Goal: Use online tool/utility: Utilize a website feature to perform a specific function

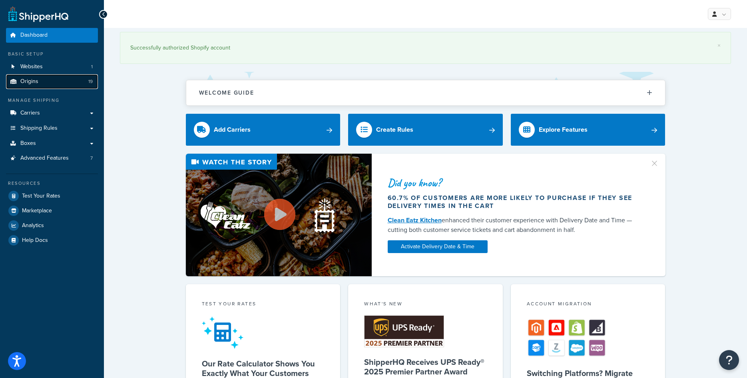
click at [49, 87] on link "Origins 19" at bounding box center [52, 81] width 92 height 15
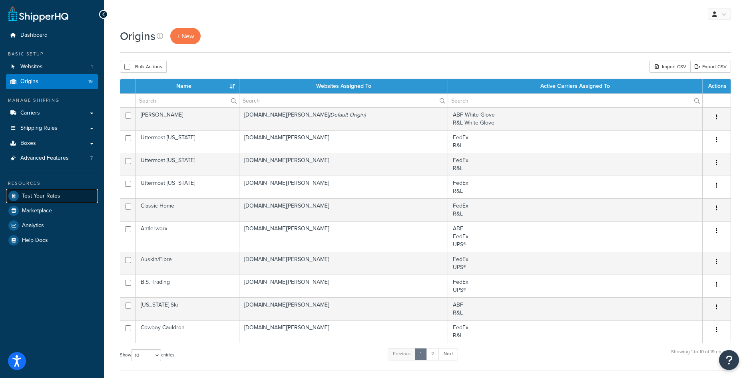
click at [43, 196] on span "Test Your Rates" at bounding box center [41, 196] width 38 height 7
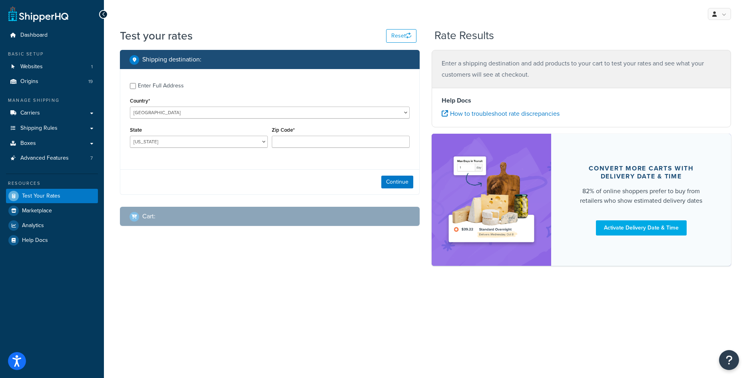
click at [129, 86] on div "Enter Full Address Country* United States United Kingdom Afghanistan Åland Isla…" at bounding box center [269, 116] width 299 height 94
click at [133, 86] on input "Enter Full Address" at bounding box center [133, 86] width 6 height 6
checkbox input "true"
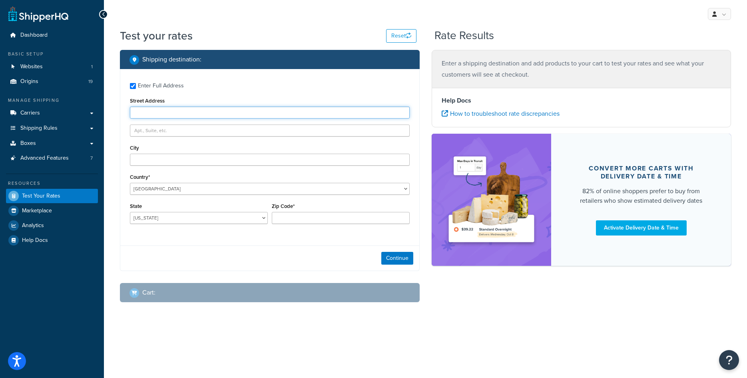
click at [160, 115] on input "Street Address" at bounding box center [270, 113] width 280 height 12
type input "[STREET_ADDRESS]"
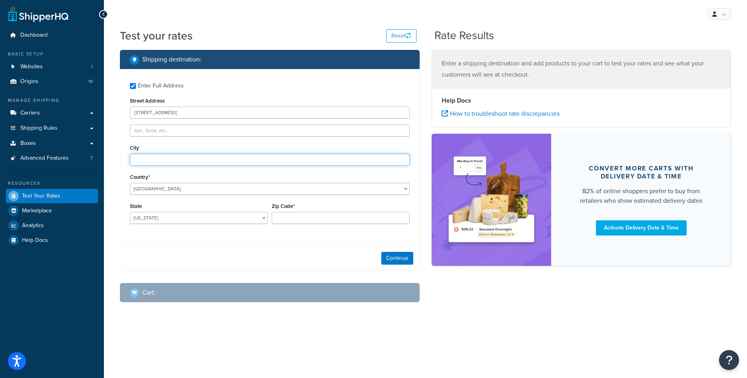
type input "Canton"
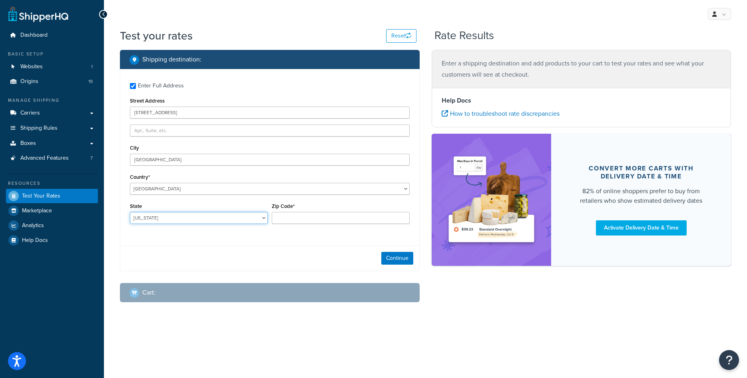
select select "MI"
type input "48187"
click at [401, 259] on button "Continue" at bounding box center [397, 258] width 32 height 13
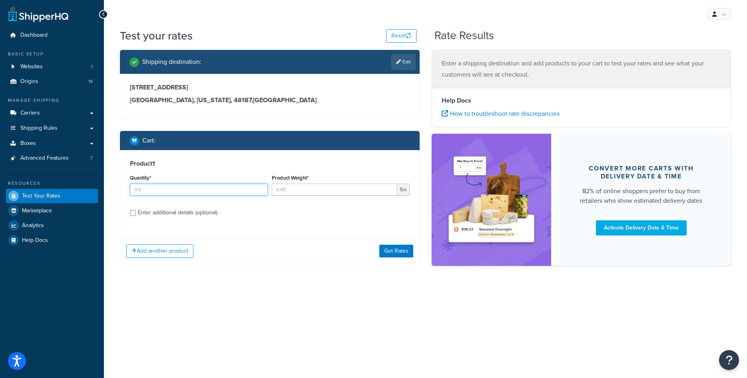
click at [210, 194] on input "Quantity*" at bounding box center [199, 190] width 138 height 12
type input "1"
click at [297, 189] on input "Product Weight*" at bounding box center [334, 190] width 125 height 12
type input "91"
click at [187, 215] on div "Enter additional details (optional)" at bounding box center [178, 212] width 80 height 11
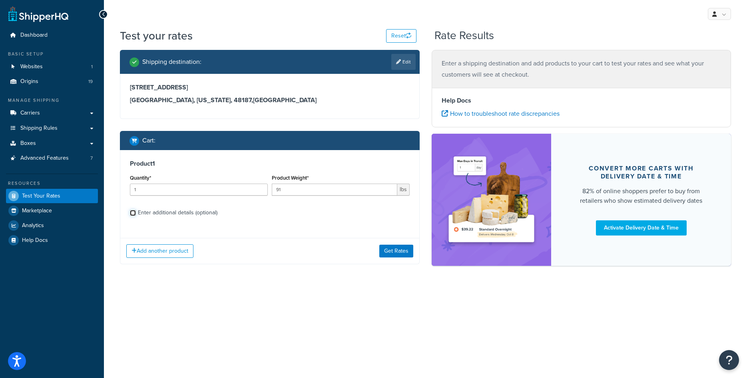
click at [136, 215] on input "Enter additional details (optional)" at bounding box center [133, 213] width 6 height 6
checkbox input "true"
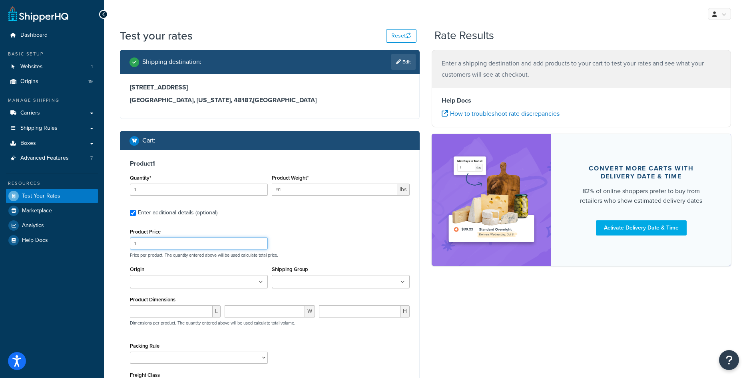
click at [177, 245] on input "1" at bounding box center [199, 244] width 138 height 12
type input "1000"
click at [179, 280] on input "Origin" at bounding box center [167, 282] width 71 height 9
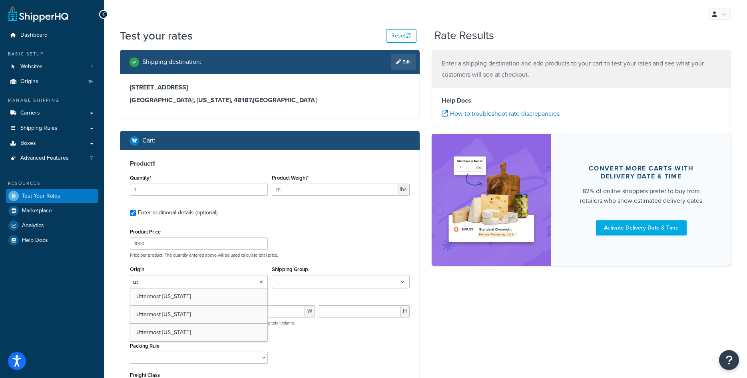
type input "utt"
click at [299, 261] on div "Product Price 1000 Price per product. The quantity entered above will be used c…" at bounding box center [270, 317] width 280 height 181
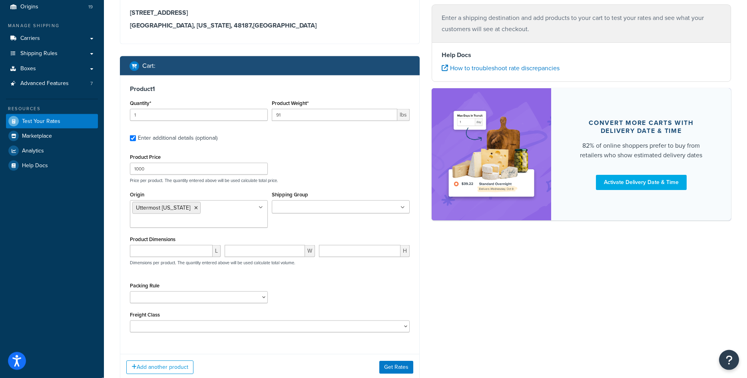
scroll to position [82, 0]
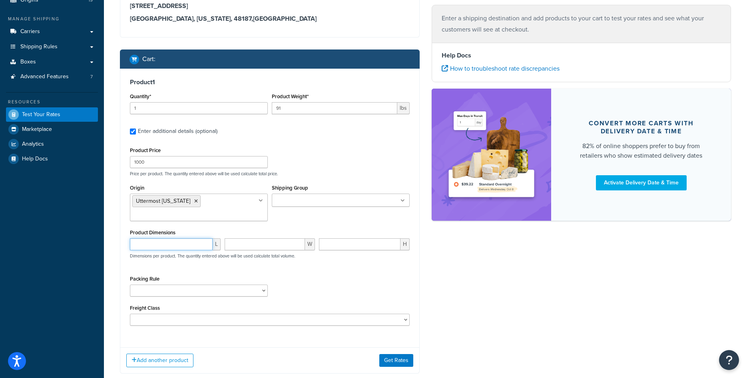
click at [186, 248] on input "number" at bounding box center [171, 245] width 83 height 12
type input "24"
type input "40"
type input "60"
click at [391, 359] on button "Get Rates" at bounding box center [396, 360] width 34 height 13
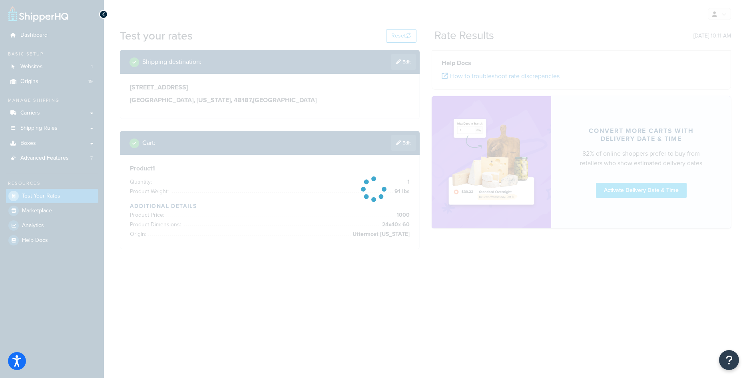
scroll to position [0, 0]
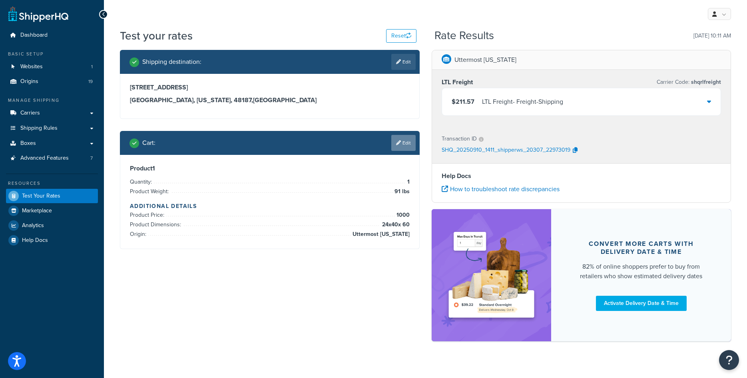
click at [410, 144] on link "Edit" at bounding box center [403, 143] width 24 height 16
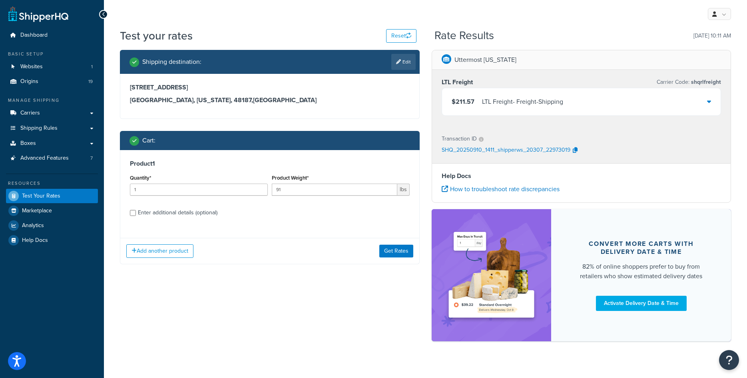
click at [658, 105] on div "$211.57 LTL Freight - Freight-Shipping" at bounding box center [581, 101] width 279 height 27
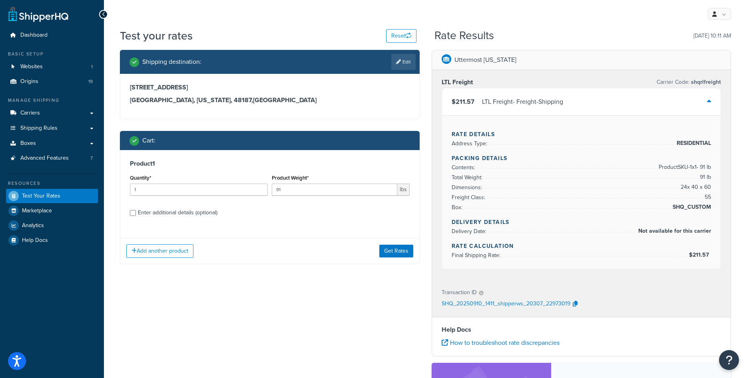
click at [179, 211] on div "Enter additional details (optional)" at bounding box center [178, 212] width 80 height 11
click at [136, 211] on input "Enter additional details (optional)" at bounding box center [133, 213] width 6 height 6
checkbox input "true"
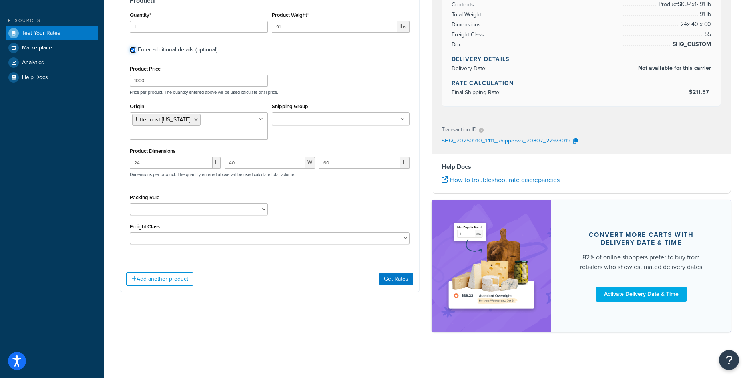
scroll to position [82, 0]
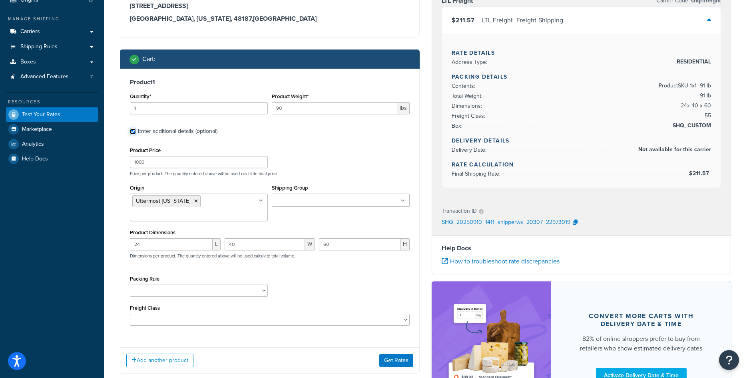
type input "90"
click at [388, 109] on input "90" at bounding box center [334, 108] width 125 height 12
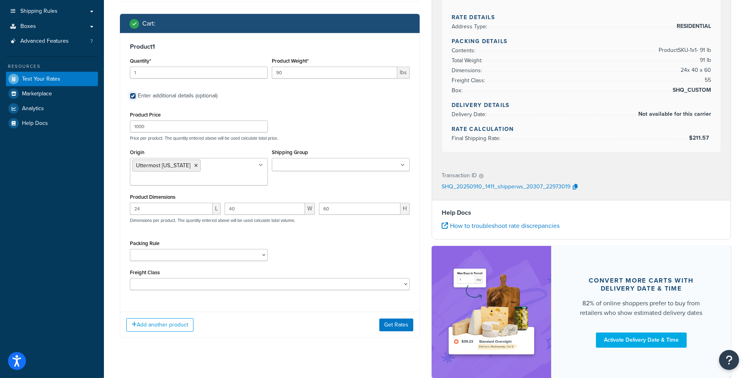
scroll to position [163, 0]
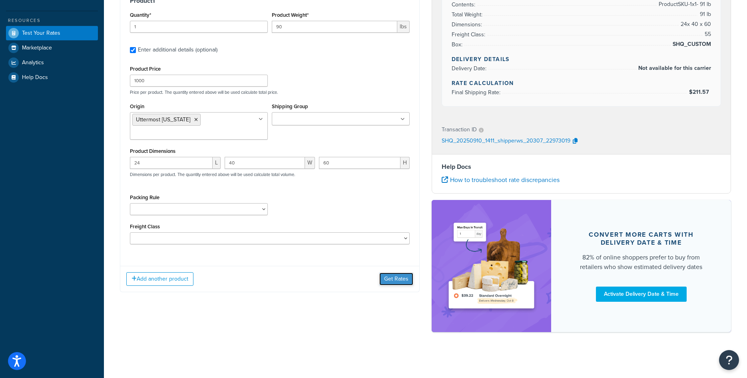
click at [392, 276] on button "Get Rates" at bounding box center [396, 279] width 34 height 13
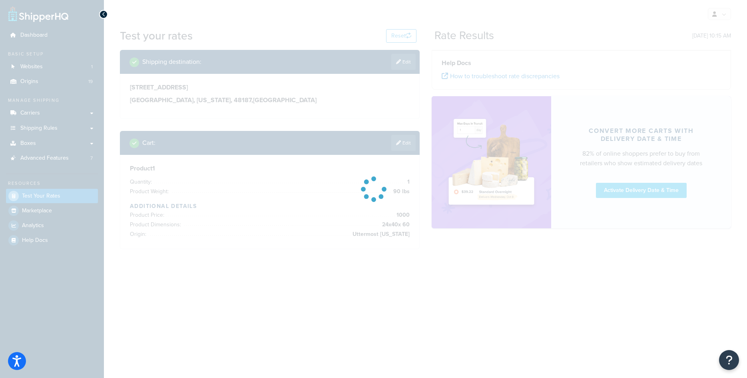
scroll to position [0, 0]
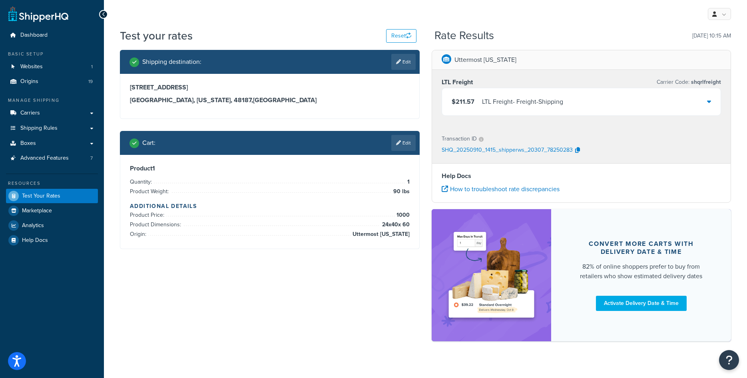
click at [553, 104] on div "LTL Freight - Freight-Shipping" at bounding box center [522, 101] width 81 height 11
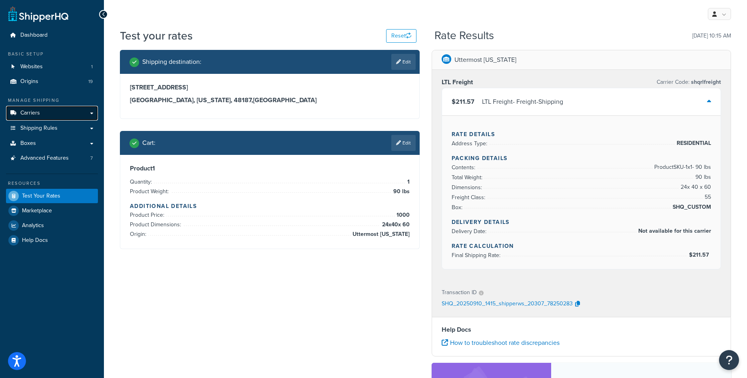
click at [52, 114] on link "Carriers" at bounding box center [52, 113] width 92 height 15
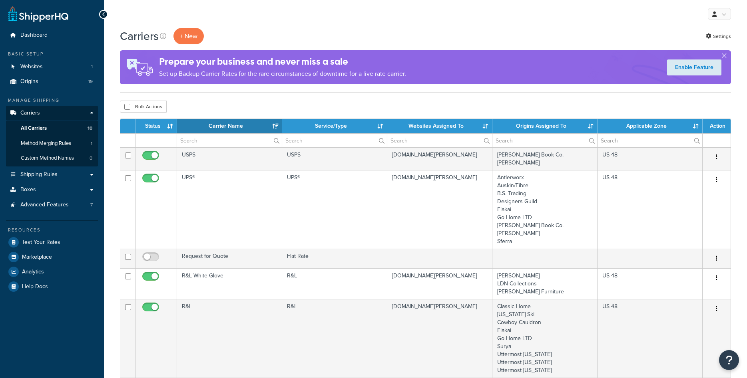
select select "15"
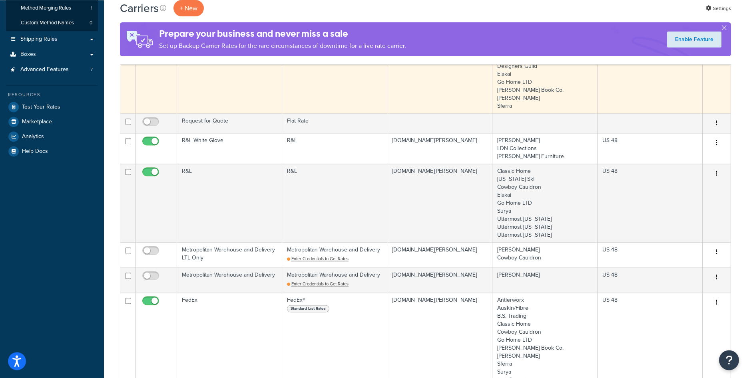
scroll to position [122, 0]
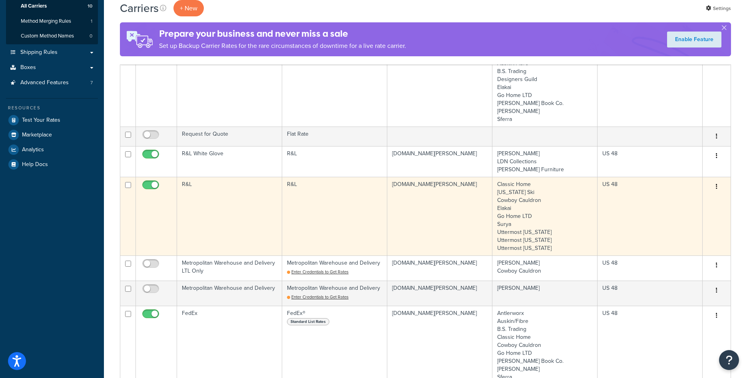
click at [247, 216] on td "R&L" at bounding box center [229, 216] width 105 height 79
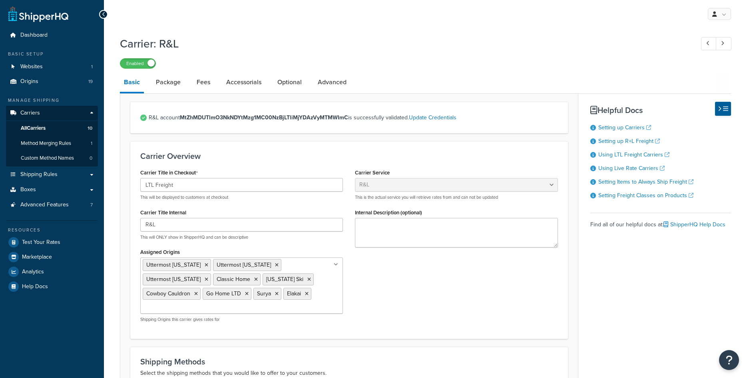
select select "rlFreight"
click at [236, 85] on link "Accessorials" at bounding box center [243, 82] width 43 height 19
select select "residential"
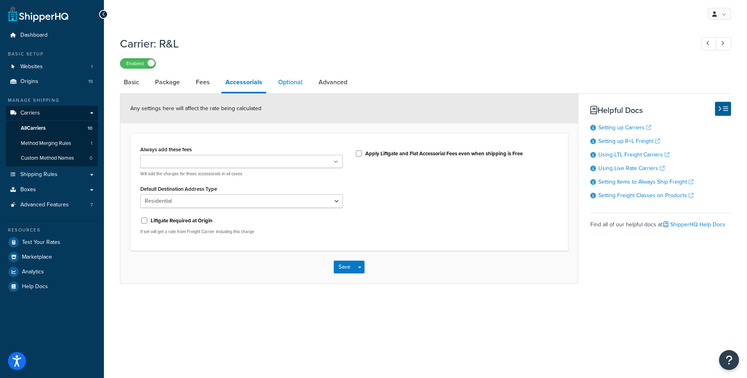
click at [283, 81] on link "Optional" at bounding box center [290, 82] width 32 height 19
select select "55"
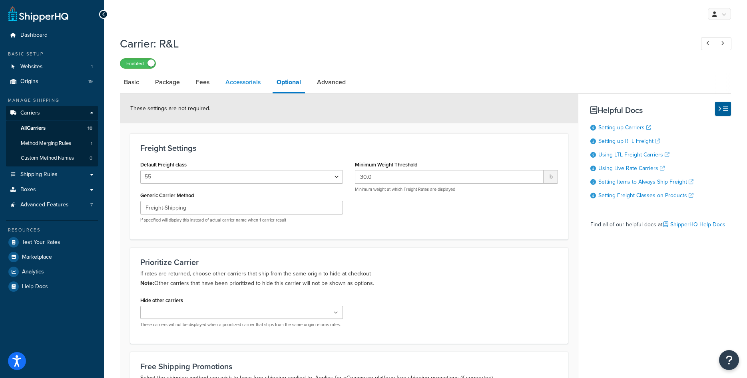
click at [241, 83] on link "Accessorials" at bounding box center [242, 82] width 43 height 19
select select "residential"
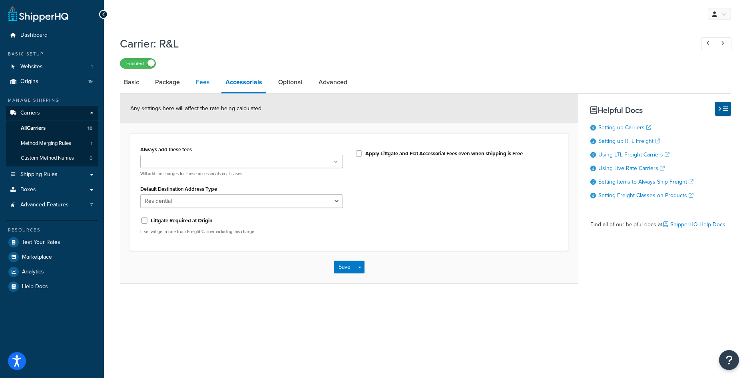
click at [192, 80] on link "Fees" at bounding box center [203, 82] width 22 height 19
select select "AFTER"
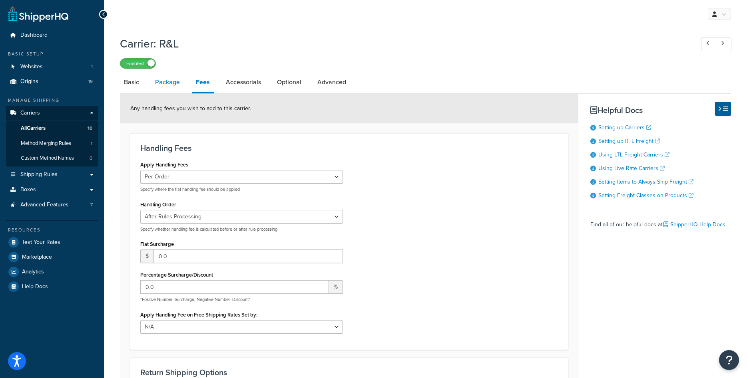
click at [163, 85] on link "Package" at bounding box center [167, 82] width 33 height 19
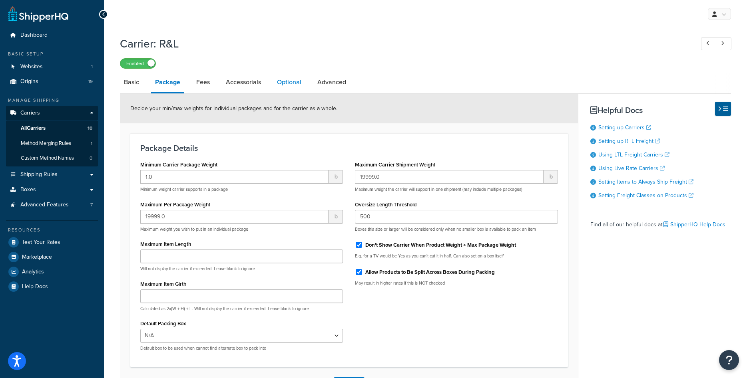
click at [295, 83] on link "Optional" at bounding box center [289, 82] width 32 height 19
select select "55"
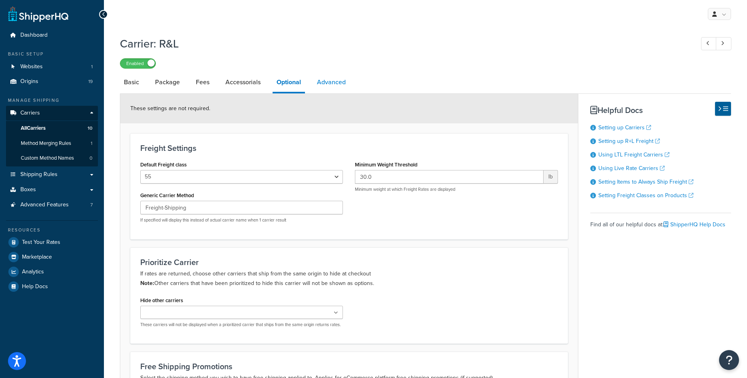
click at [334, 83] on link "Advanced" at bounding box center [331, 82] width 37 height 19
select select "false"
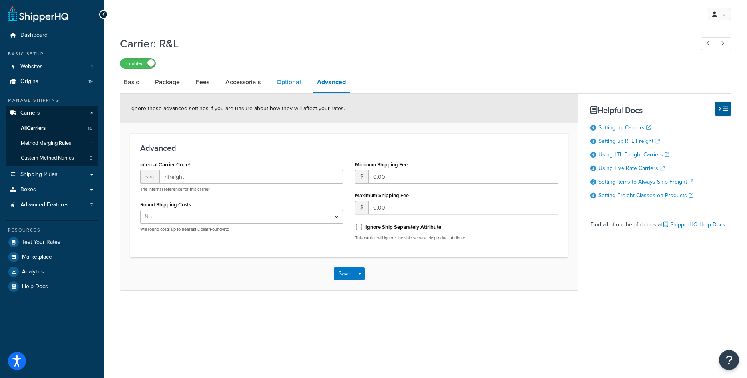
click at [289, 84] on link "Optional" at bounding box center [289, 82] width 32 height 19
select select "55"
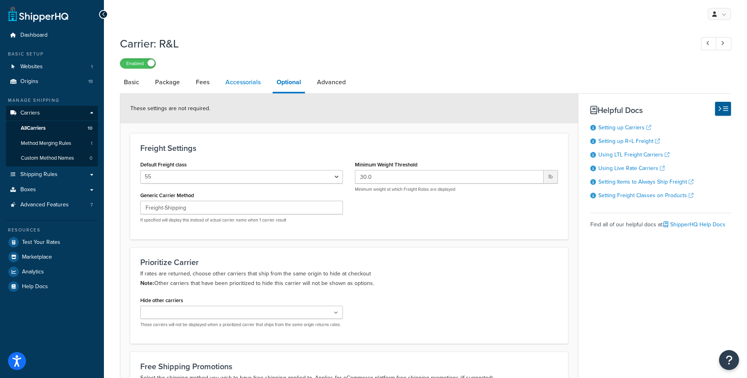
click at [255, 88] on link "Accessorials" at bounding box center [242, 82] width 43 height 19
select select "residential"
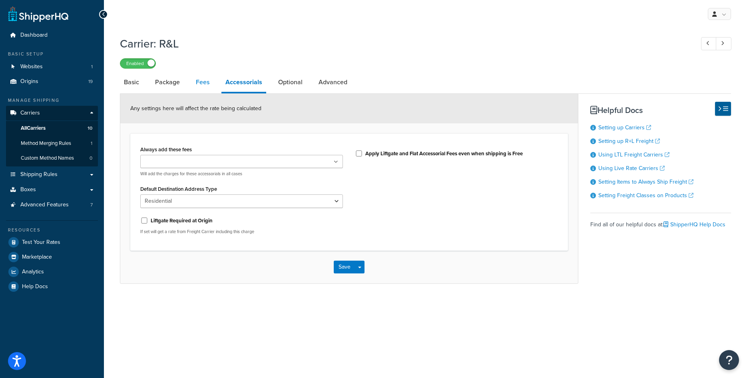
click at [198, 79] on link "Fees" at bounding box center [203, 82] width 22 height 19
select select "AFTER"
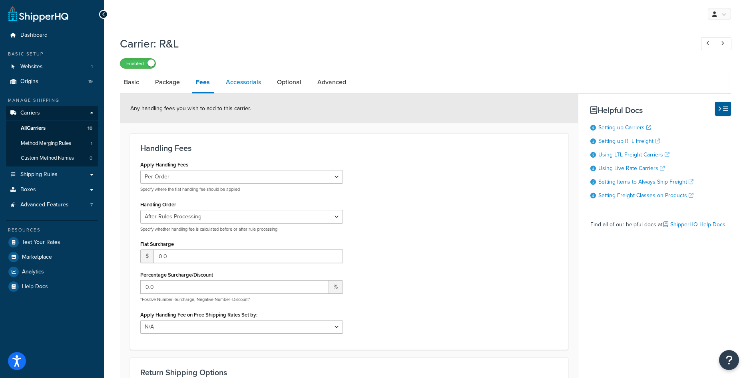
click at [230, 84] on link "Accessorials" at bounding box center [243, 82] width 43 height 19
select select "residential"
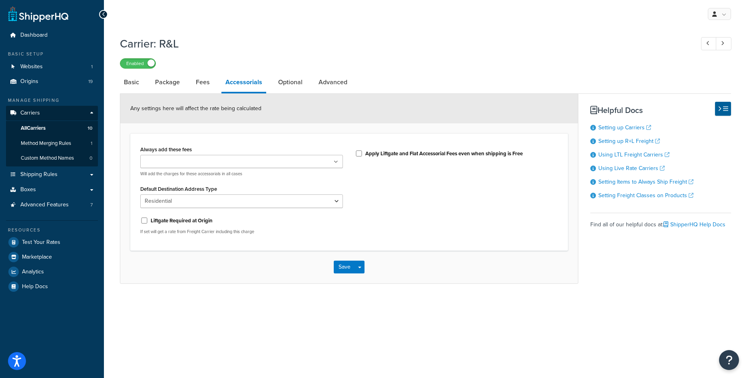
click at [251, 165] on ul at bounding box center [241, 161] width 203 height 13
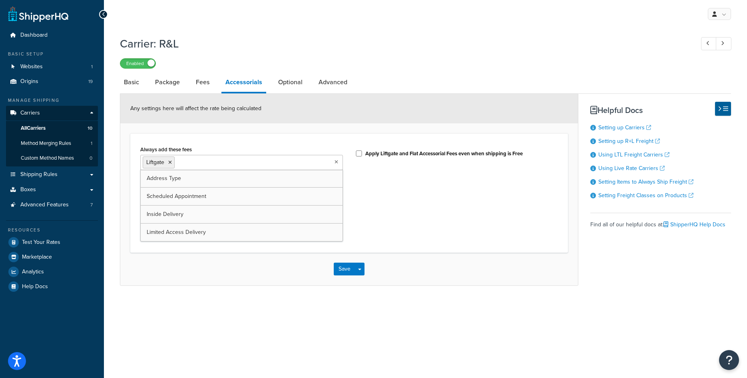
click at [376, 235] on div "Always add these fees Liftgate Address Type Scheduled Appointment Inside Delive…" at bounding box center [349, 193] width 430 height 99
click at [348, 268] on button "Save" at bounding box center [345, 269] width 22 height 13
click at [348, 268] on div "Saving..." at bounding box center [349, 269] width 458 height 33
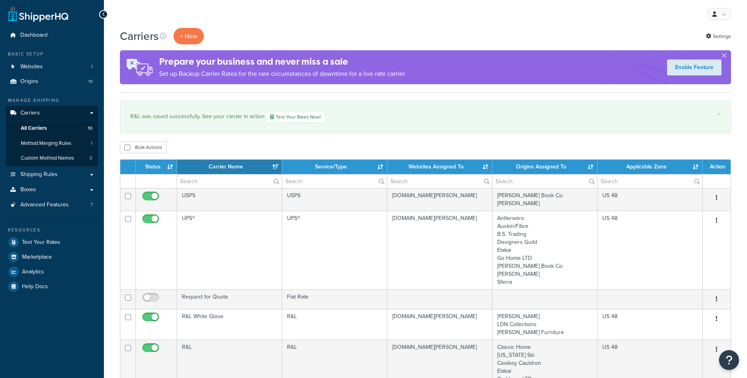
select select "15"
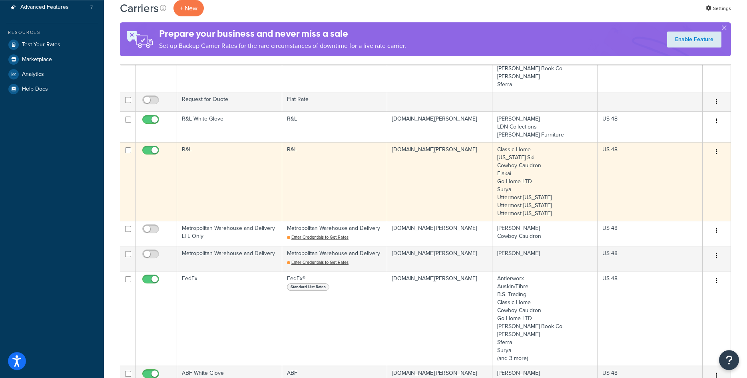
scroll to position [204, 0]
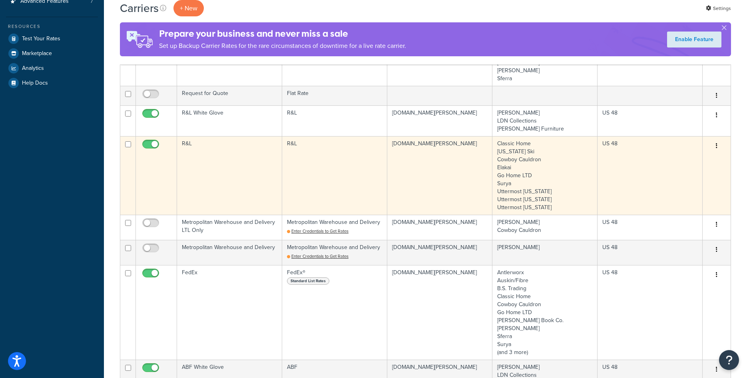
click at [239, 156] on td "R&L" at bounding box center [229, 175] width 105 height 79
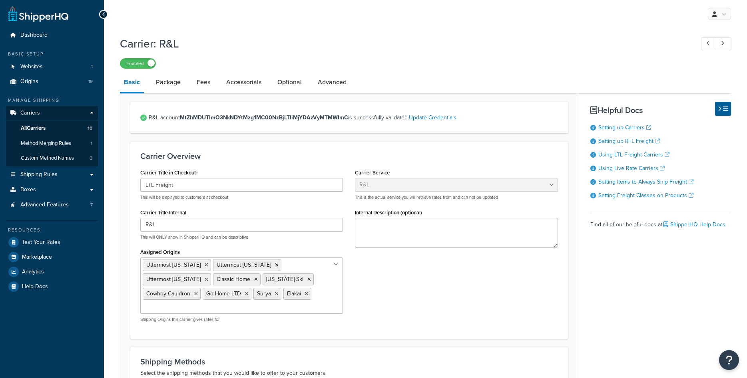
select select "rlFreight"
click at [253, 82] on link "Accessorials" at bounding box center [243, 82] width 43 height 19
select select "residential"
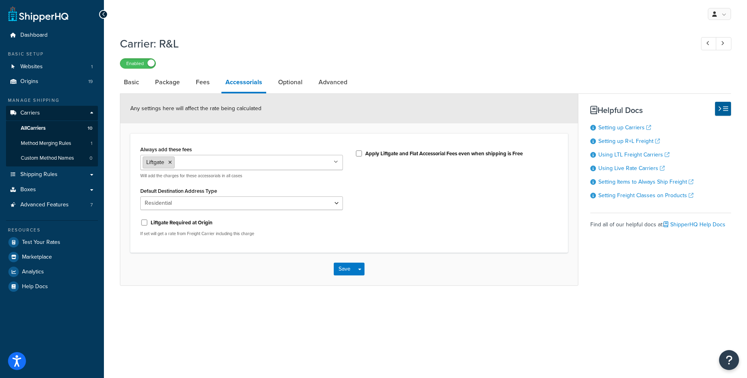
click at [169, 164] on icon at bounding box center [170, 162] width 4 height 5
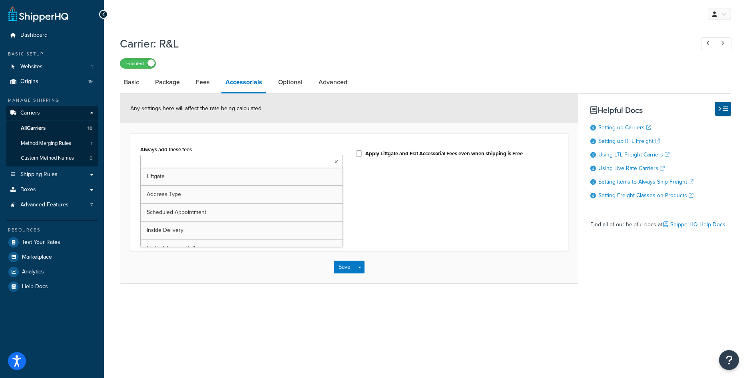
click at [382, 213] on div "Always add these fees Liftgate Address Type Scheduled Appointment Inside Delive…" at bounding box center [349, 192] width 430 height 97
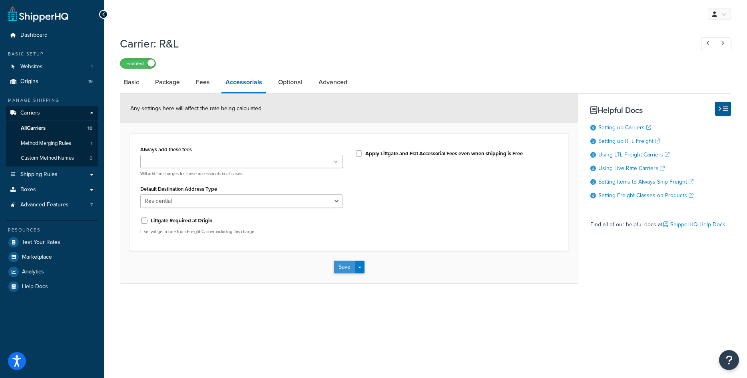
click at [340, 265] on button "Save" at bounding box center [345, 267] width 22 height 13
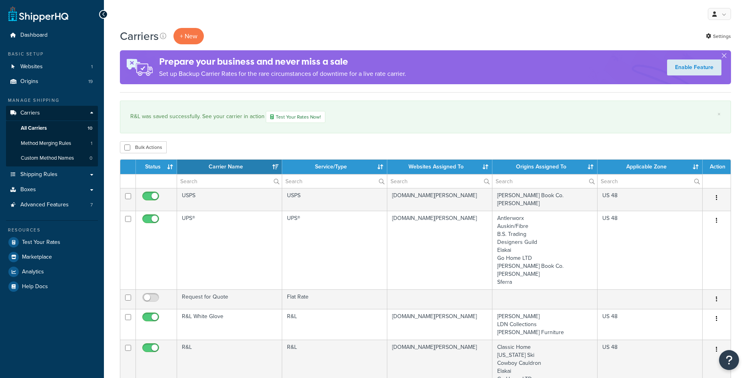
select select "15"
click at [42, 86] on link "Origins 19" at bounding box center [52, 81] width 92 height 15
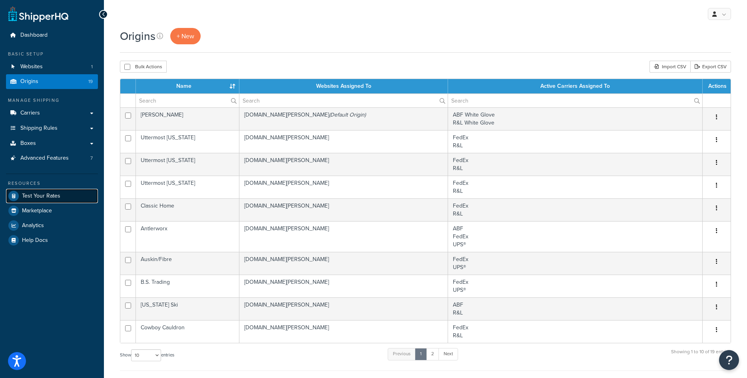
click at [52, 194] on span "Test Your Rates" at bounding box center [41, 196] width 38 height 7
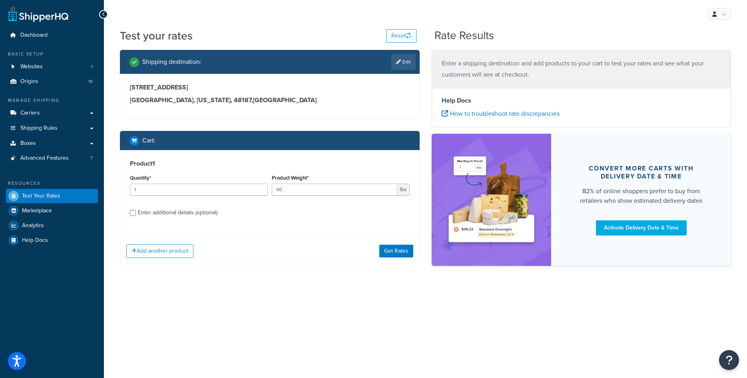
click at [156, 215] on div "Enter additional details (optional)" at bounding box center [178, 212] width 80 height 11
click at [136, 215] on input "Enter additional details (optional)" at bounding box center [133, 213] width 6 height 6
checkbox input "true"
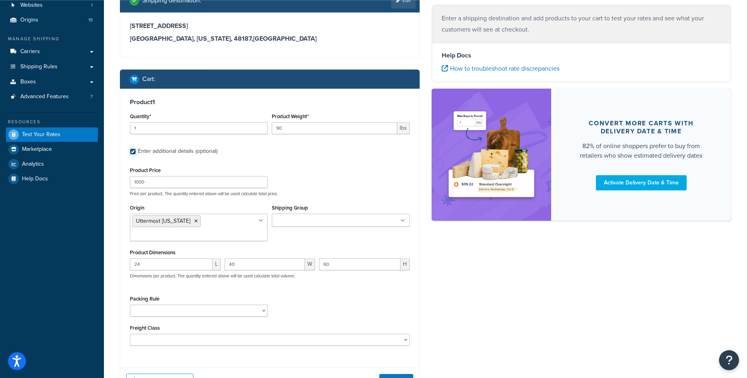
scroll to position [122, 0]
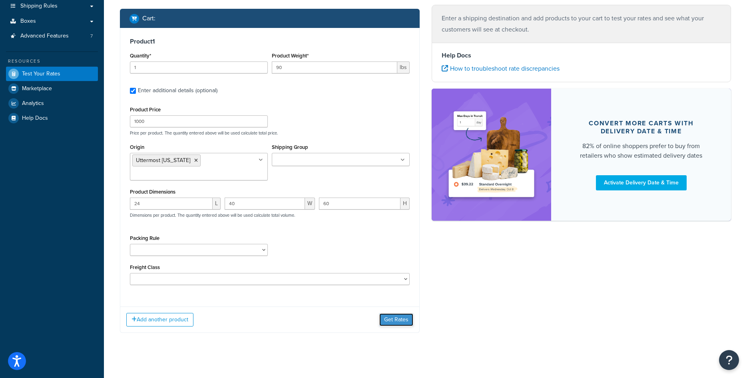
click at [399, 318] on button "Get Rates" at bounding box center [396, 320] width 34 height 13
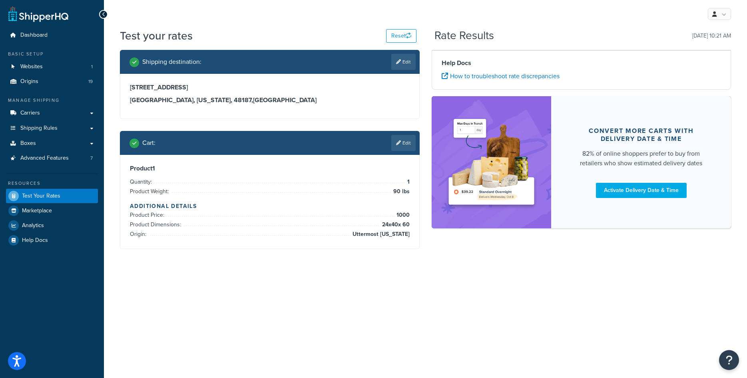
scroll to position [0, 0]
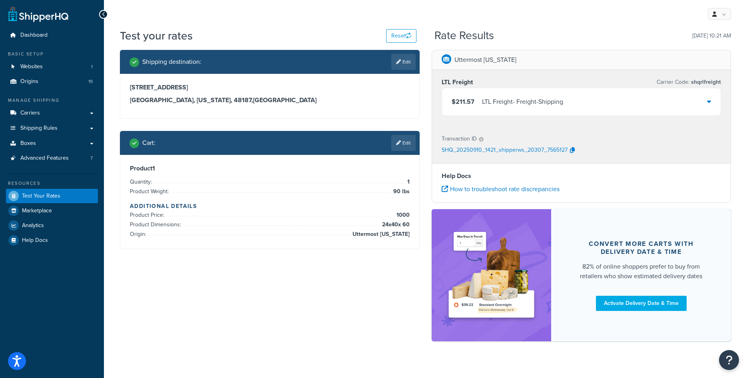
click at [659, 108] on div "$211.57 LTL Freight - Freight-Shipping" at bounding box center [581, 101] width 279 height 27
